Goal: Check status

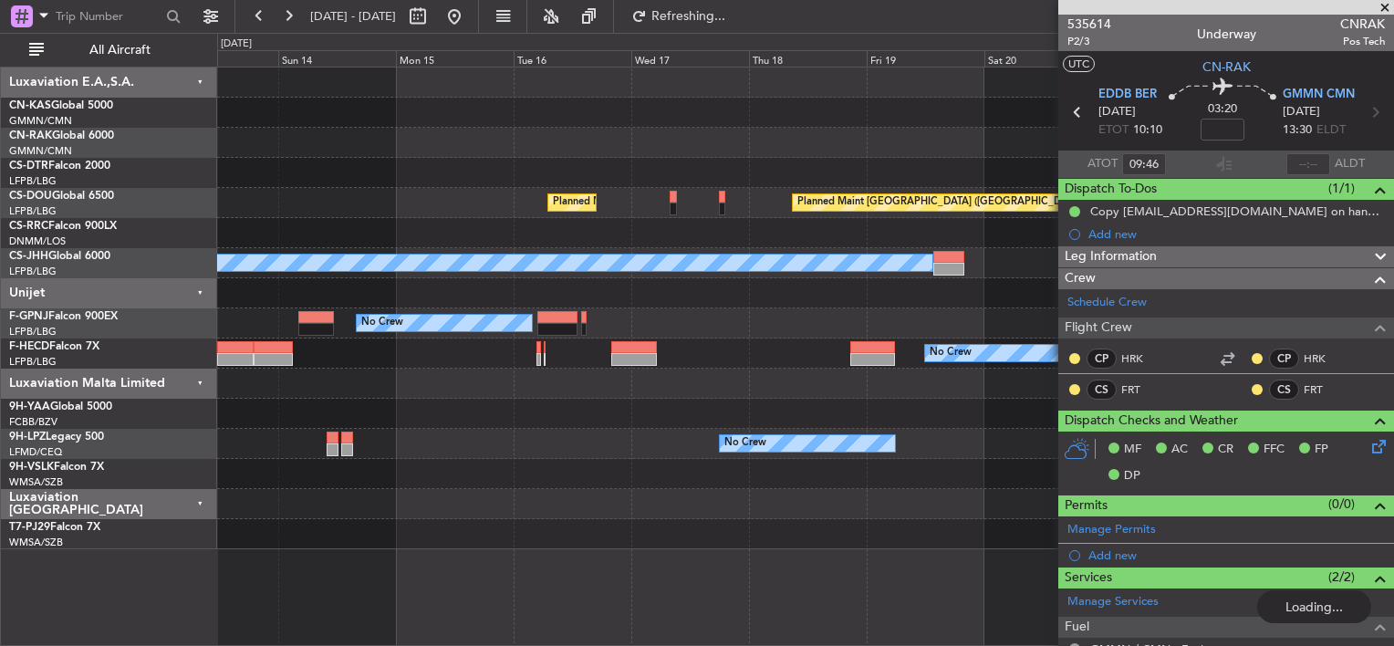
click at [437, 157] on div "Planned Maint [GEOGRAPHIC_DATA] ([GEOGRAPHIC_DATA]) Planned Maint [GEOGRAPHIC_D…" at bounding box center [805, 309] width 1176 height 482
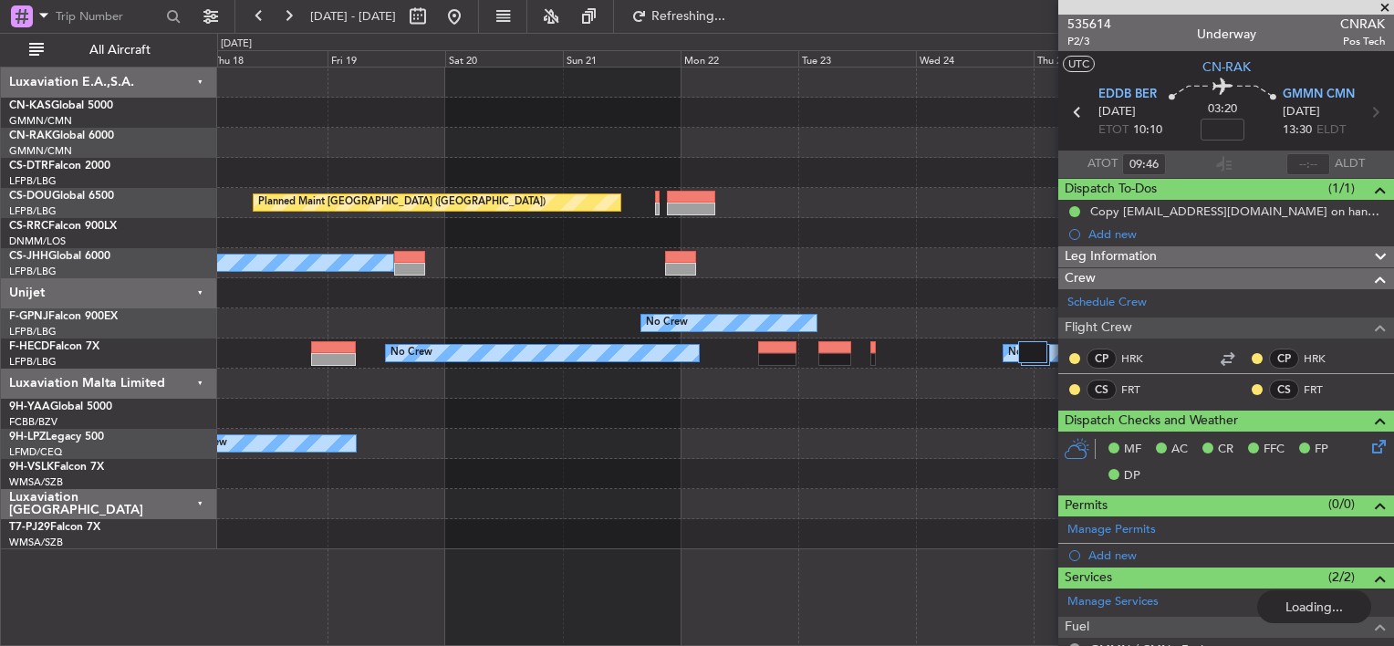
click at [496, 158] on div "Planned Maint [GEOGRAPHIC_DATA] ([GEOGRAPHIC_DATA]) Planned Maint [GEOGRAPHIC_D…" at bounding box center [805, 309] width 1176 height 482
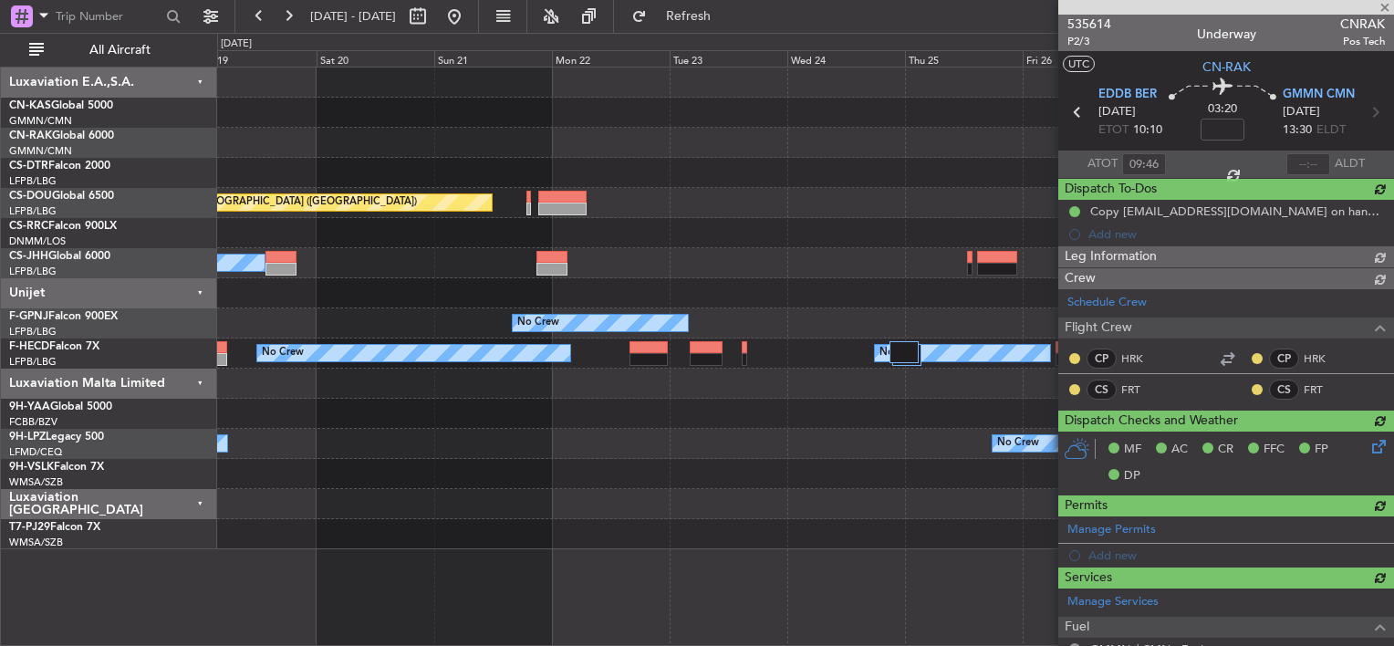
click at [389, 158] on div "Planned Maint [GEOGRAPHIC_DATA] ([GEOGRAPHIC_DATA]) Planned Maint [GEOGRAPHIC_D…" at bounding box center [805, 309] width 1176 height 482
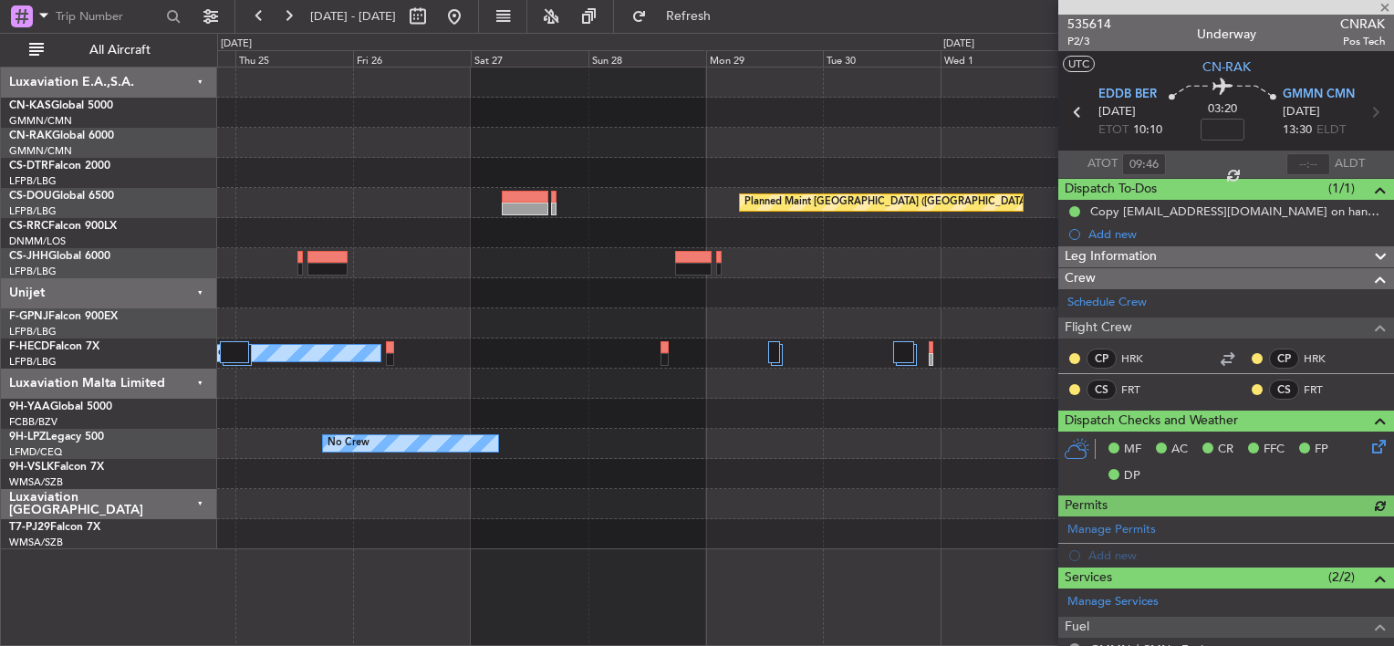
click at [508, 175] on div "Planned Maint [GEOGRAPHIC_DATA] ([GEOGRAPHIC_DATA]) No Crew No Crew No Crew No …" at bounding box center [805, 309] width 1176 height 482
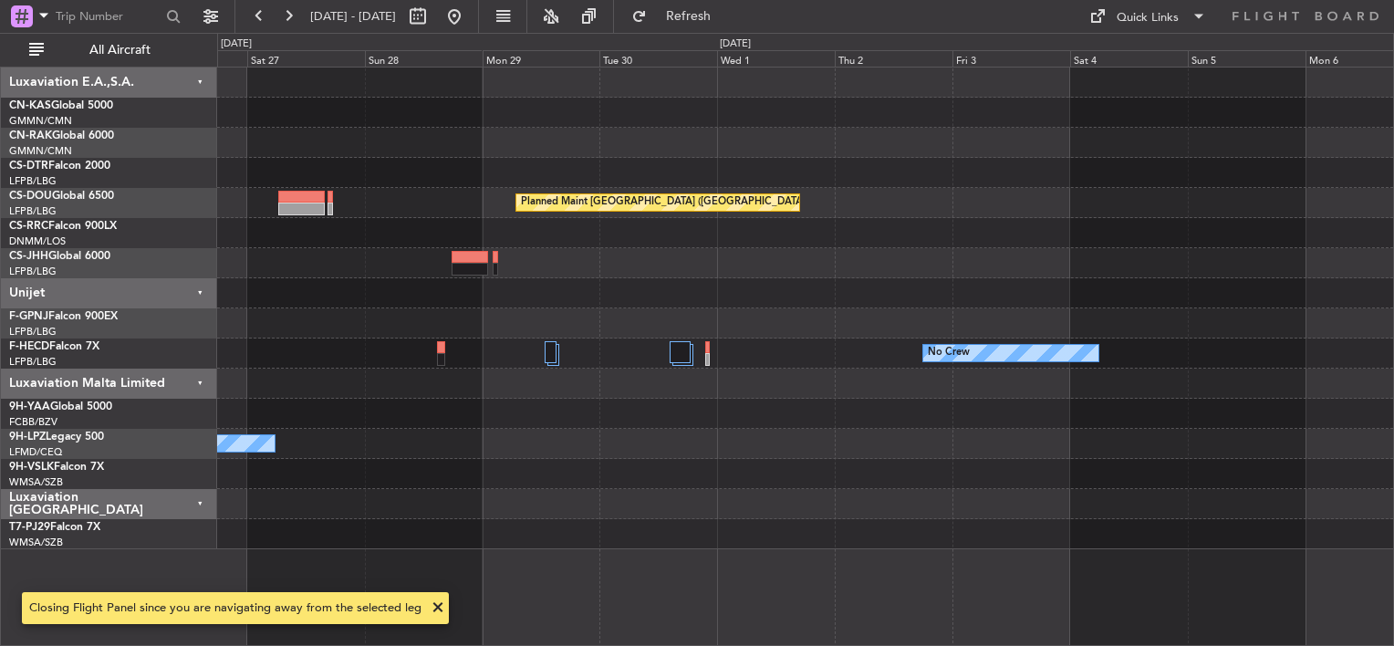
click at [559, 355] on div "No Crew No Crew" at bounding box center [805, 353] width 1176 height 30
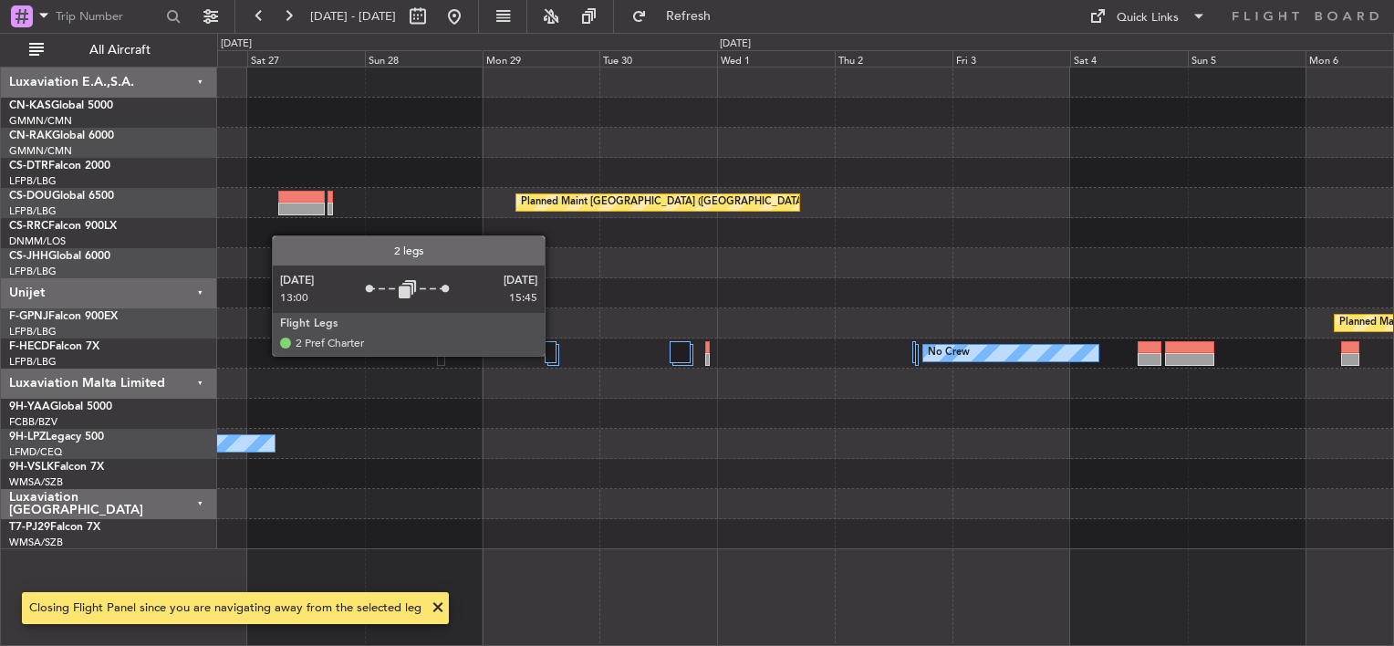
click at [553, 355] on div at bounding box center [550, 352] width 11 height 22
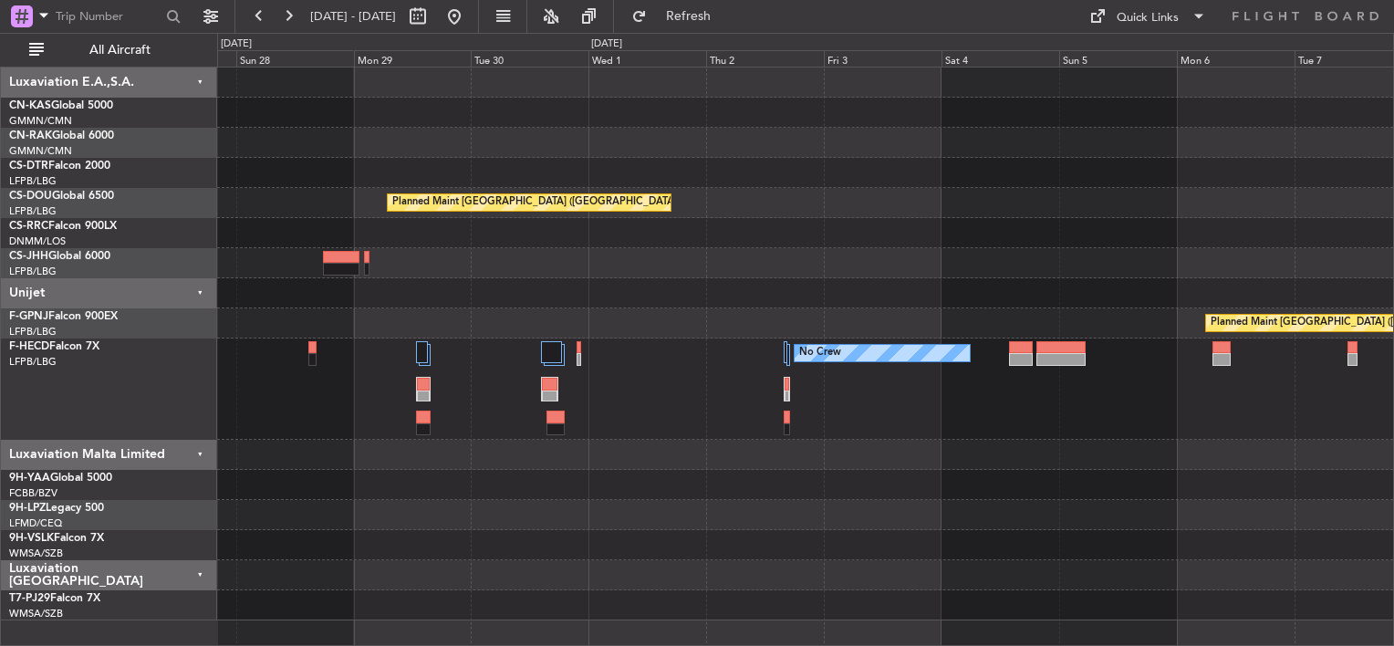
click at [735, 321] on div "Planned Maint [GEOGRAPHIC_DATA] ([GEOGRAPHIC_DATA])" at bounding box center [805, 323] width 1176 height 30
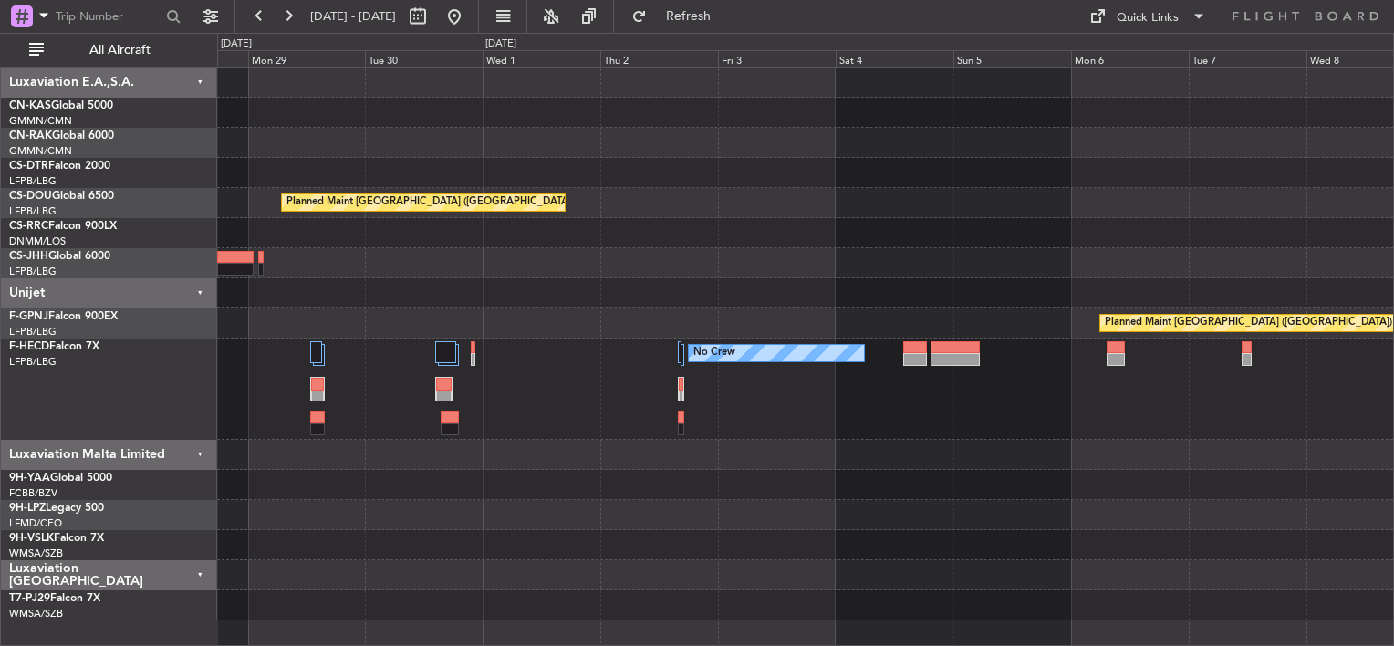
click at [730, 274] on div "Planned Maint [GEOGRAPHIC_DATA] ([GEOGRAPHIC_DATA]) Planned Maint [GEOGRAPHIC_D…" at bounding box center [805, 344] width 1176 height 553
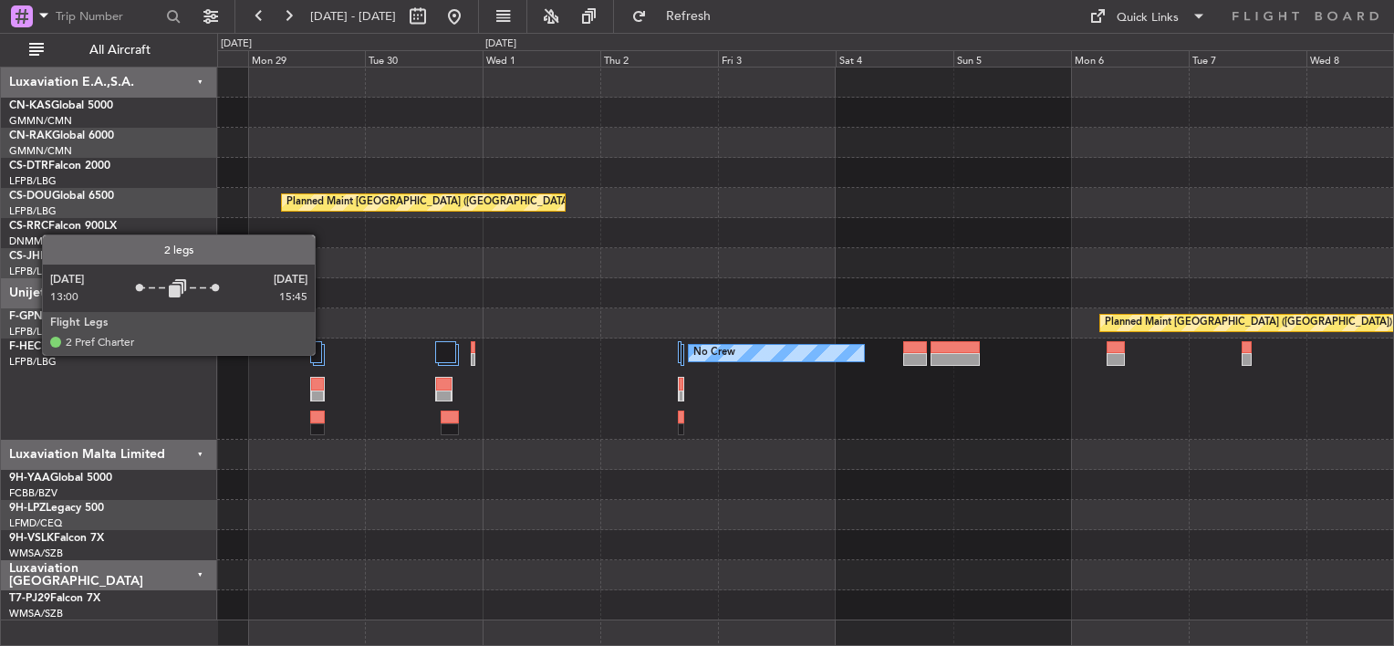
click at [323, 354] on div at bounding box center [318, 355] width 11 height 22
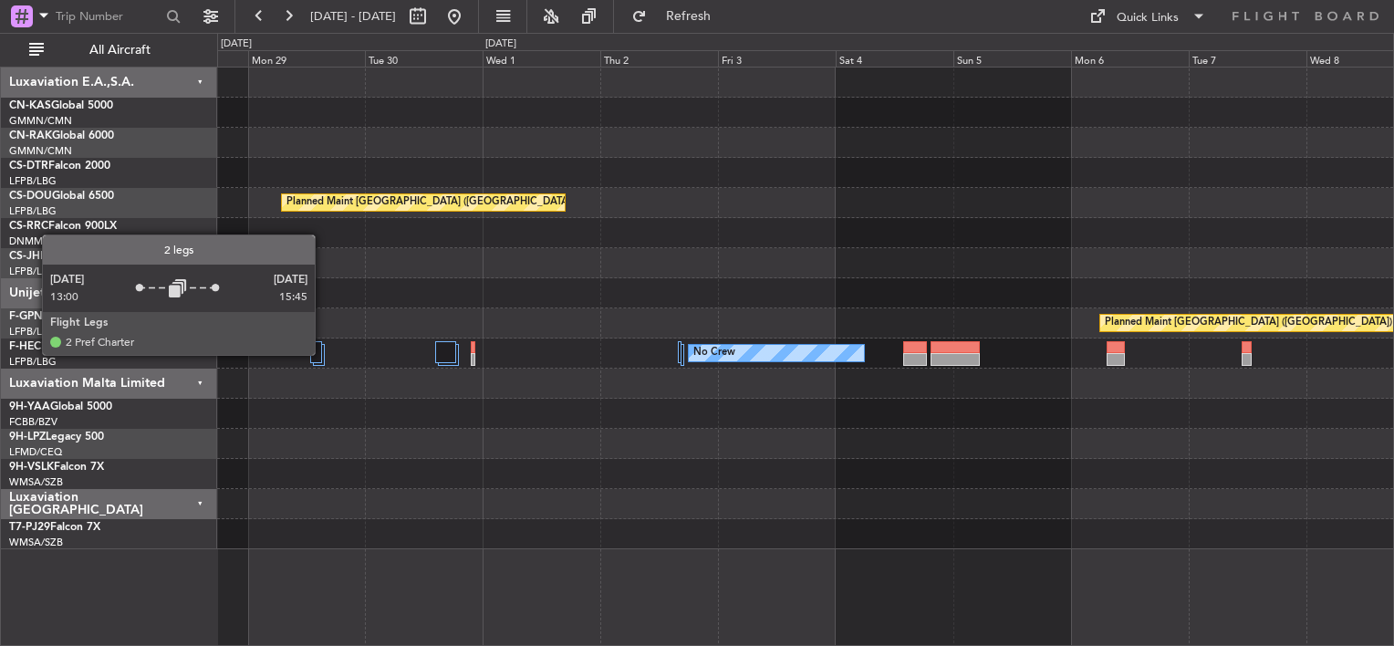
click at [323, 354] on div at bounding box center [318, 355] width 11 height 22
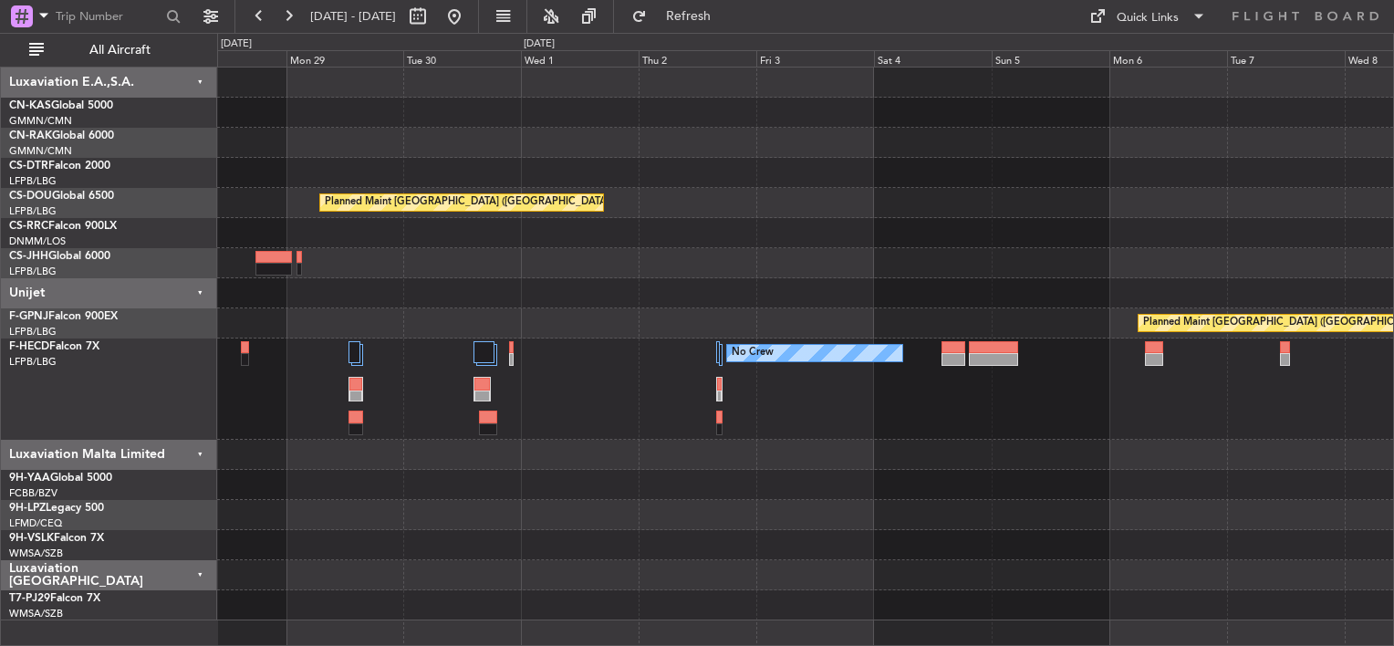
scroll to position [7, 0]
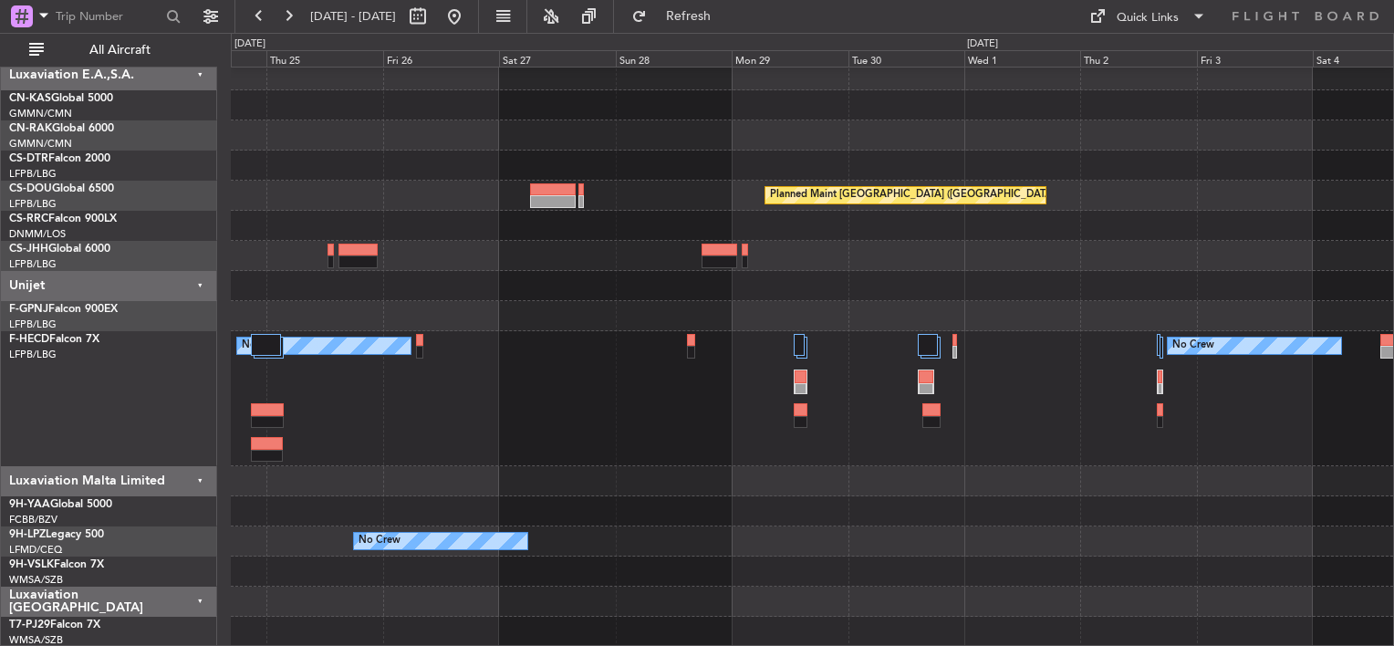
click at [671, 465] on div "Planned Maint [GEOGRAPHIC_DATA] ([GEOGRAPHIC_DATA]) Planned Maint [GEOGRAPHIC_D…" at bounding box center [812, 353] width 1162 height 587
